Goal: Information Seeking & Learning: Learn about a topic

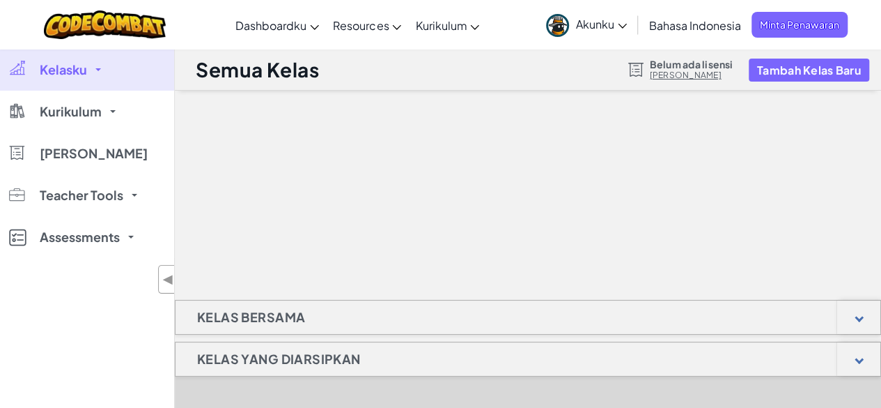
click at [607, 30] on span "Akunku" at bounding box center [601, 24] width 51 height 15
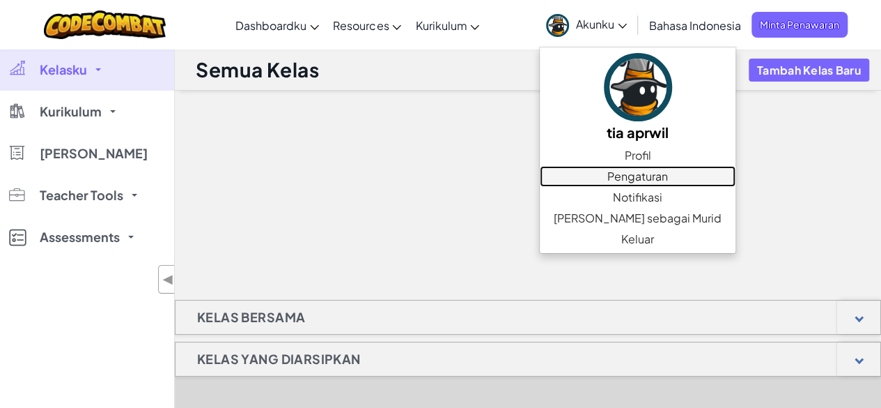
click at [610, 176] on link "Pengaturan" at bounding box center [638, 176] width 196 height 21
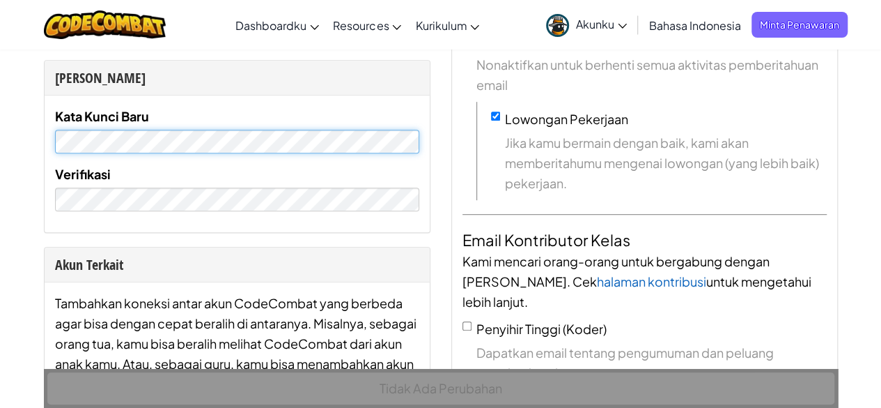
scroll to position [390, 0]
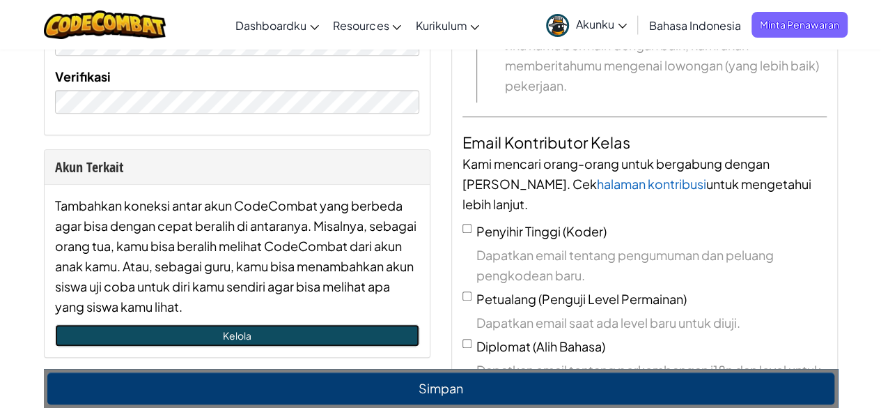
click at [262, 332] on link "Kelola" at bounding box center [237, 335] width 364 height 22
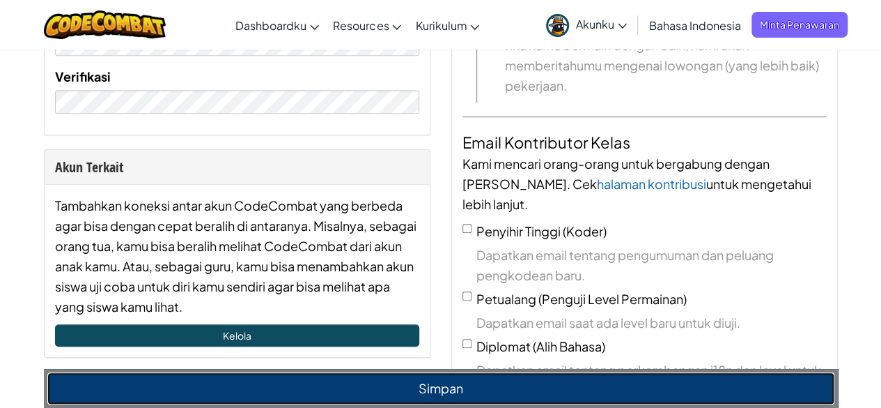
click at [482, 381] on button "Simpan" at bounding box center [440, 388] width 787 height 32
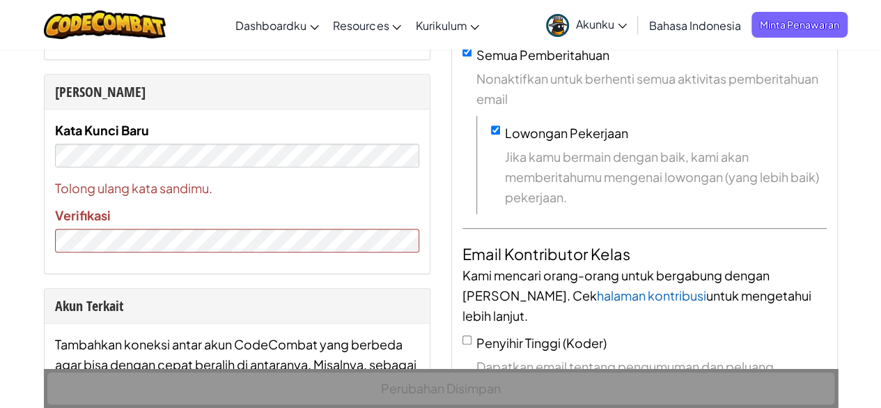
scroll to position [277, 0]
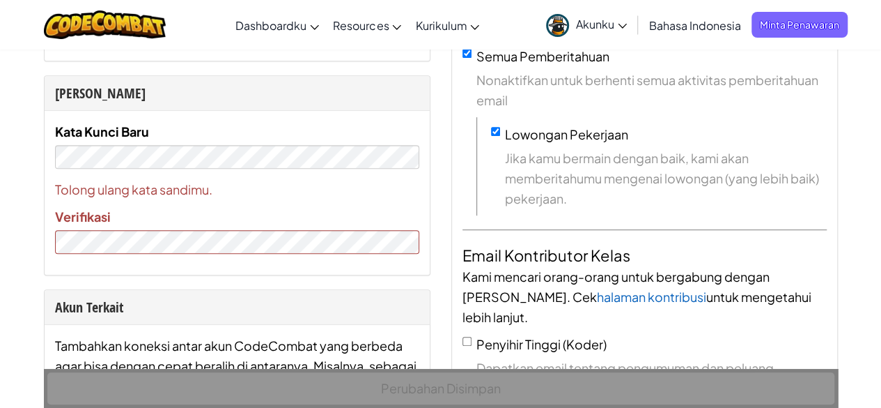
click at [251, 226] on div "Tolong ulang kata sandimu. Verifikasi" at bounding box center [237, 216] width 364 height 75
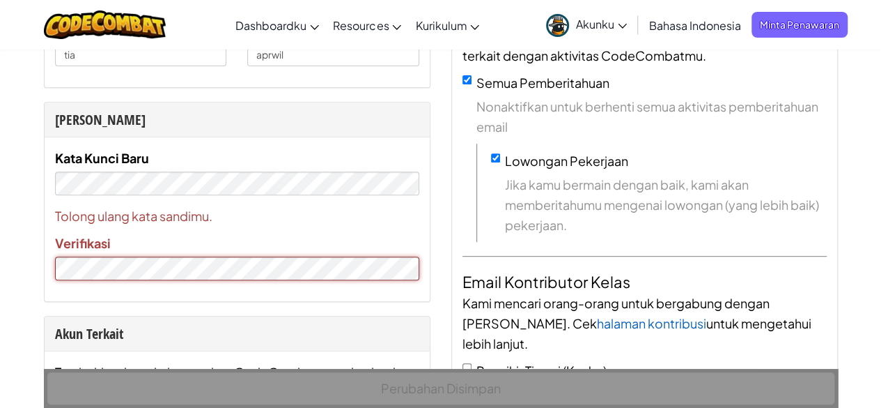
scroll to position [250, 0]
click at [269, 206] on span "Tolong ulang kata sandimu." at bounding box center [237, 216] width 364 height 20
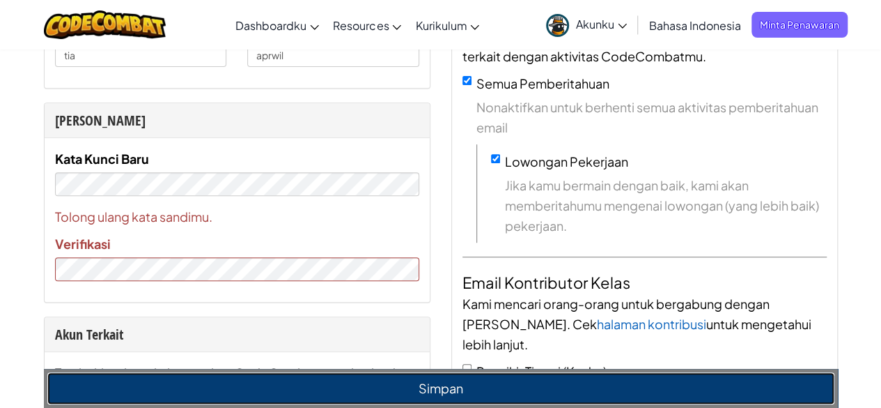
click at [412, 388] on button "Simpan" at bounding box center [440, 388] width 787 height 32
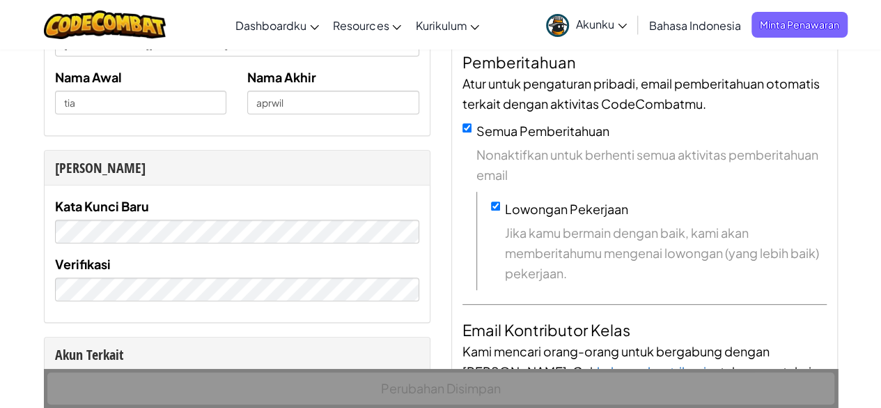
scroll to position [206, 0]
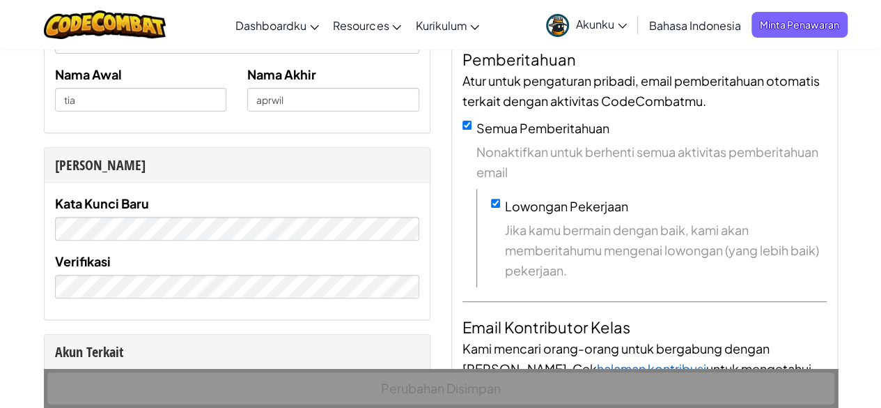
click at [359, 396] on div "Perubahan Disimpan" at bounding box center [441, 388] width 794 height 39
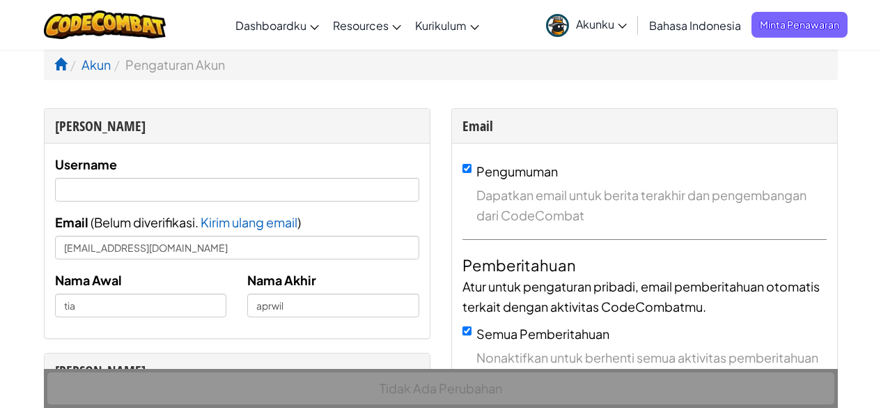
scroll to position [206, 0]
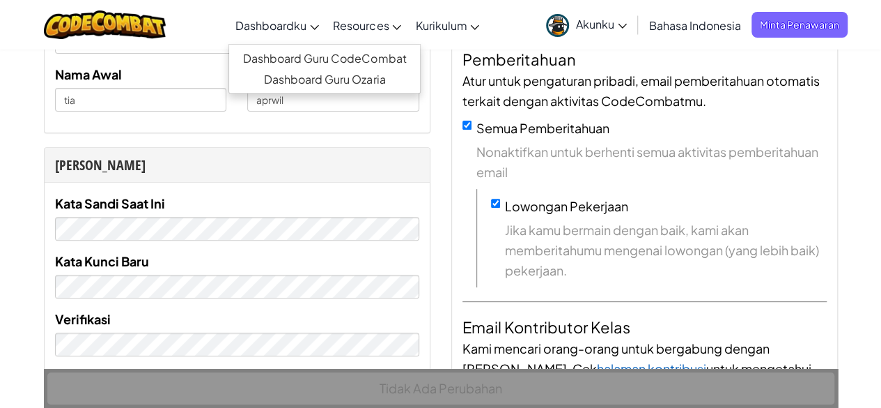
click at [295, 35] on link "Dashboardku" at bounding box center [278, 25] width 98 height 38
click at [277, 20] on span "Dashboardku" at bounding box center [271, 25] width 71 height 15
click at [283, 26] on span "Dashboardku" at bounding box center [271, 25] width 71 height 15
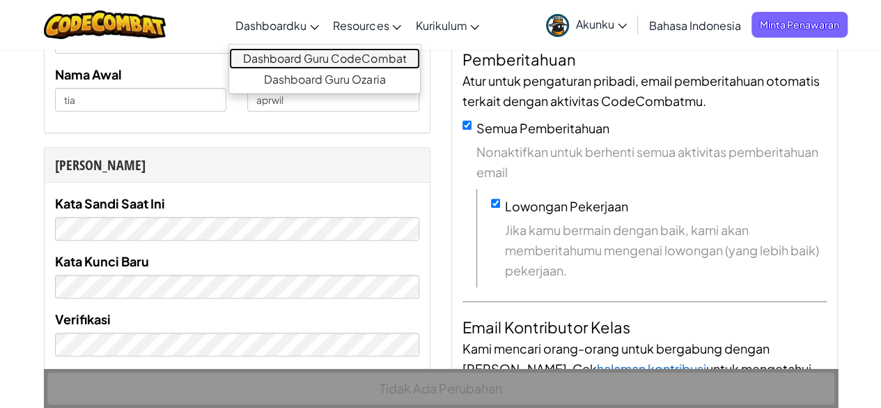
click at [295, 57] on link "Dashboard Guru CodeCombat" at bounding box center [324, 58] width 191 height 21
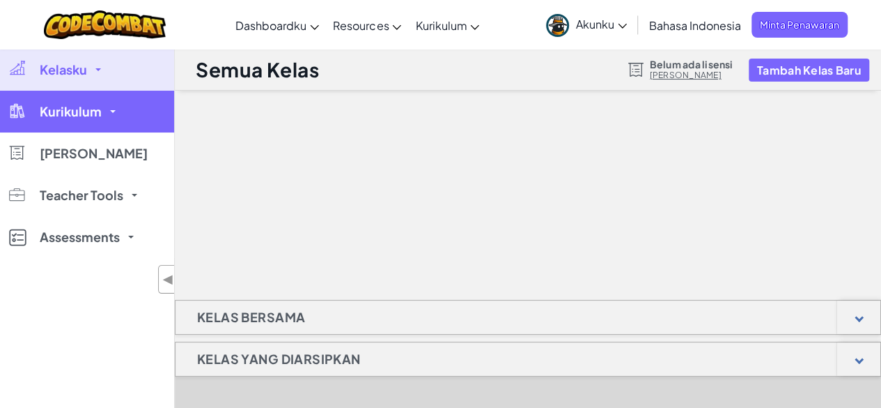
click at [139, 121] on link "Kurikulum" at bounding box center [87, 112] width 174 height 42
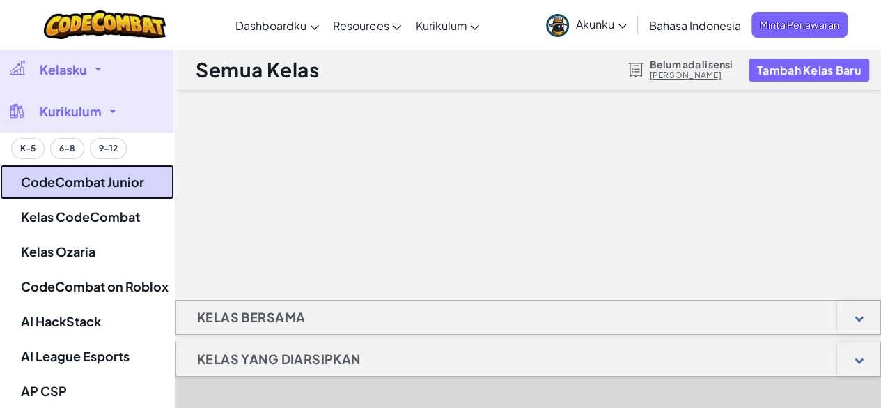
click at [121, 169] on link "CodeCombat Junior" at bounding box center [87, 181] width 174 height 35
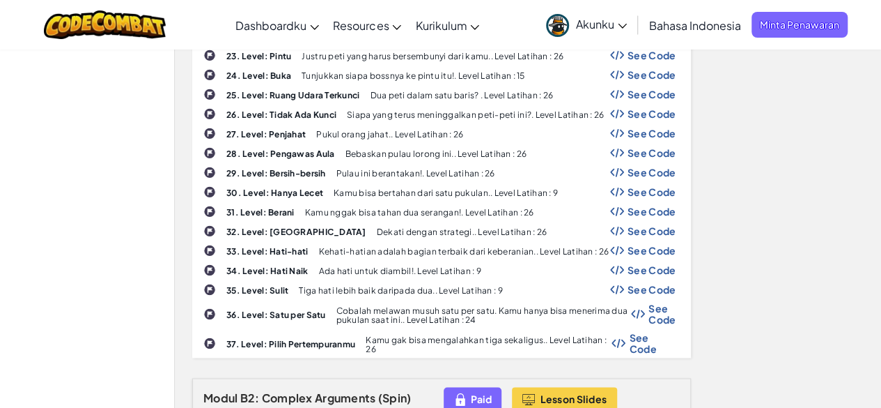
scroll to position [895, 0]
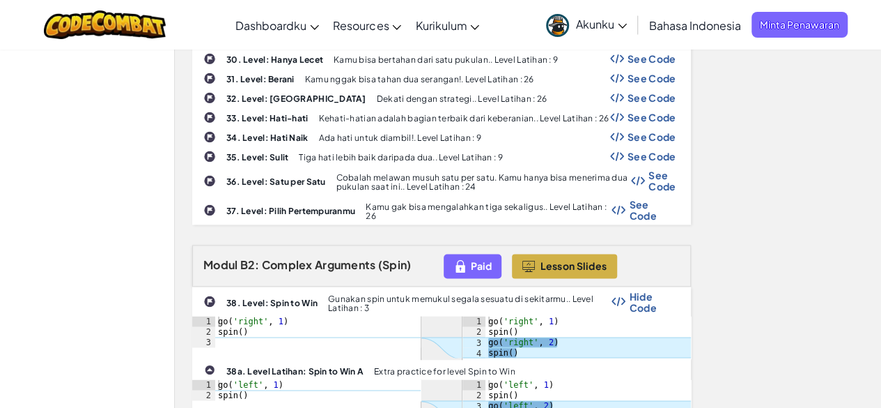
scroll to position [1031, 0]
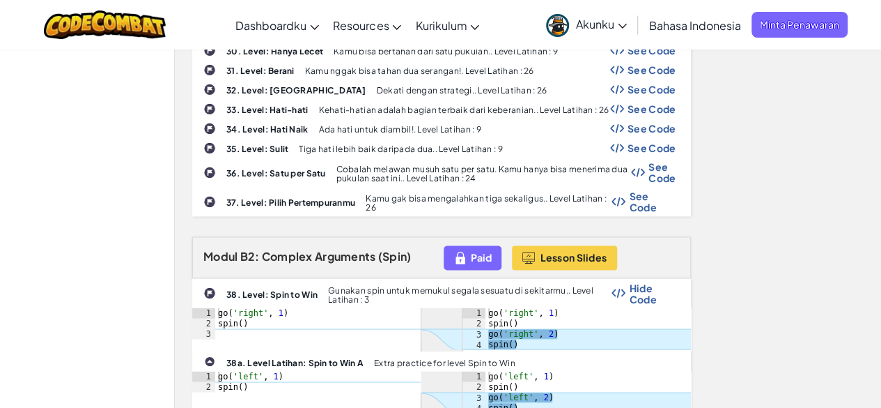
click at [632, 279] on div "38. Level: Spin to Win Gunakan spin untuk memukul segala sesuatu di sekitarmu..…" at bounding box center [441, 293] width 497 height 28
click at [286, 288] on b "38. Level: Spin to Win" at bounding box center [271, 293] width 91 height 10
click at [642, 281] on span "Hide Code" at bounding box center [652, 292] width 47 height 22
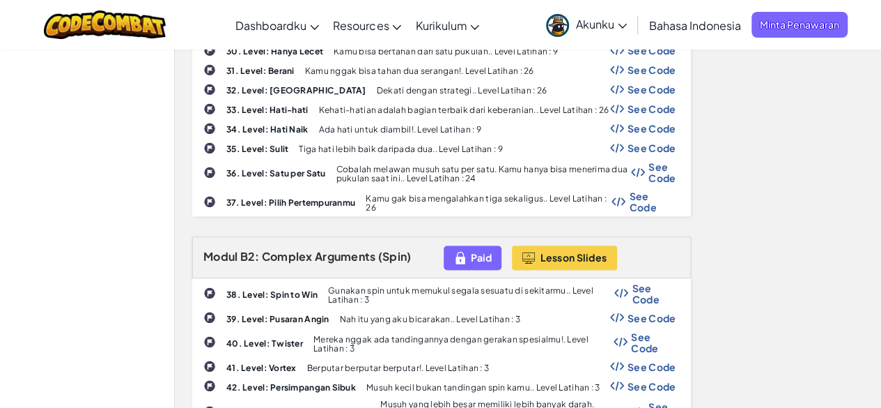
click at [475, 285] on p "Gunakan spin untuk memukul segala sesuatu di sekitarmu.. Level Latihan : 3" at bounding box center [471, 294] width 286 height 18
click at [249, 288] on b "38. Level: Spin to Win" at bounding box center [271, 293] width 91 height 10
click at [201, 279] on div "38. Level: Spin to Win Gunakan spin untuk memukul segala sesuatu di sekitarmu..…" at bounding box center [441, 293] width 497 height 28
drag, startPoint x: 201, startPoint y: 246, endPoint x: 473, endPoint y: 160, distance: 284.9
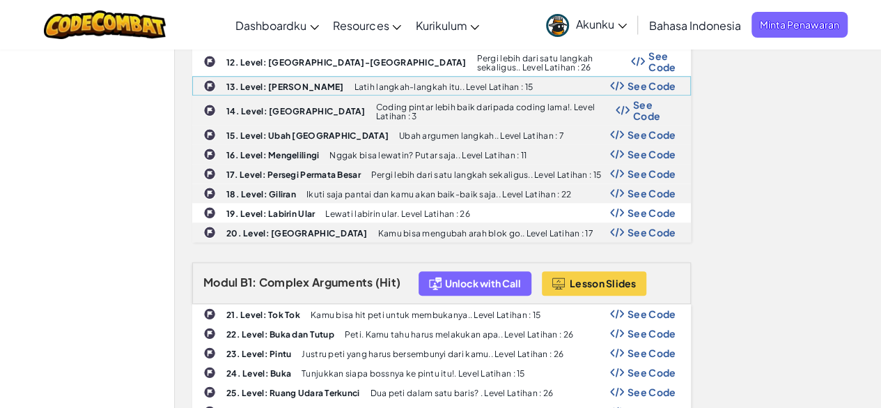
scroll to position [593, 0]
click at [380, 309] on p "Kamu bisa hit peti untuk membukanya.. Level Latihan : 15" at bounding box center [426, 313] width 230 height 9
